Goal: Transaction & Acquisition: Purchase product/service

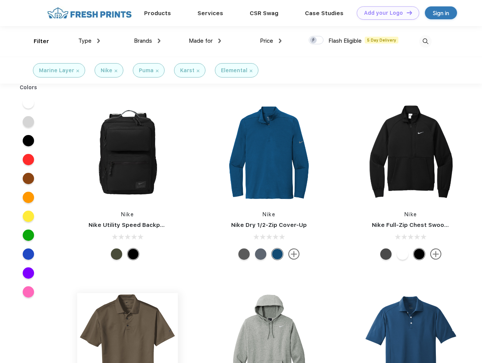
scroll to position [0, 0]
click at [385, 13] on link "Add your Logo Design Tool" at bounding box center [388, 12] width 62 height 13
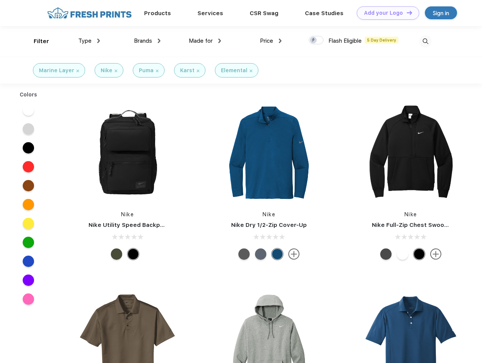
click at [0, 0] on div "Design Tool" at bounding box center [0, 0] width 0 height 0
click at [406, 12] on link "Add your Logo Design Tool" at bounding box center [388, 12] width 62 height 13
click at [36, 41] on div "Filter" at bounding box center [42, 41] width 16 height 9
click at [89, 41] on span "Type" at bounding box center [84, 40] width 13 height 7
click at [147, 41] on span "Brands" at bounding box center [143, 40] width 18 height 7
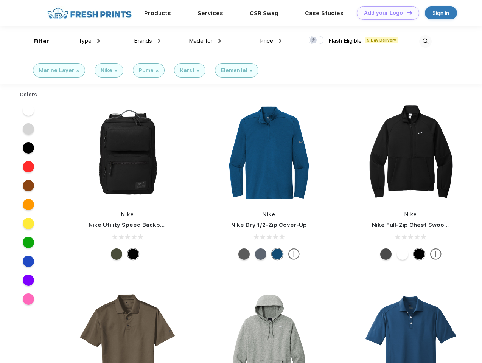
click at [205, 41] on span "Made for" at bounding box center [201, 40] width 24 height 7
click at [271, 41] on span "Price" at bounding box center [266, 40] width 13 height 7
click at [316, 40] on div at bounding box center [316, 40] width 15 height 8
click at [314, 40] on input "checkbox" at bounding box center [311, 38] width 5 height 5
click at [425, 41] on img at bounding box center [425, 41] width 12 height 12
